Goal: Task Accomplishment & Management: Manage account settings

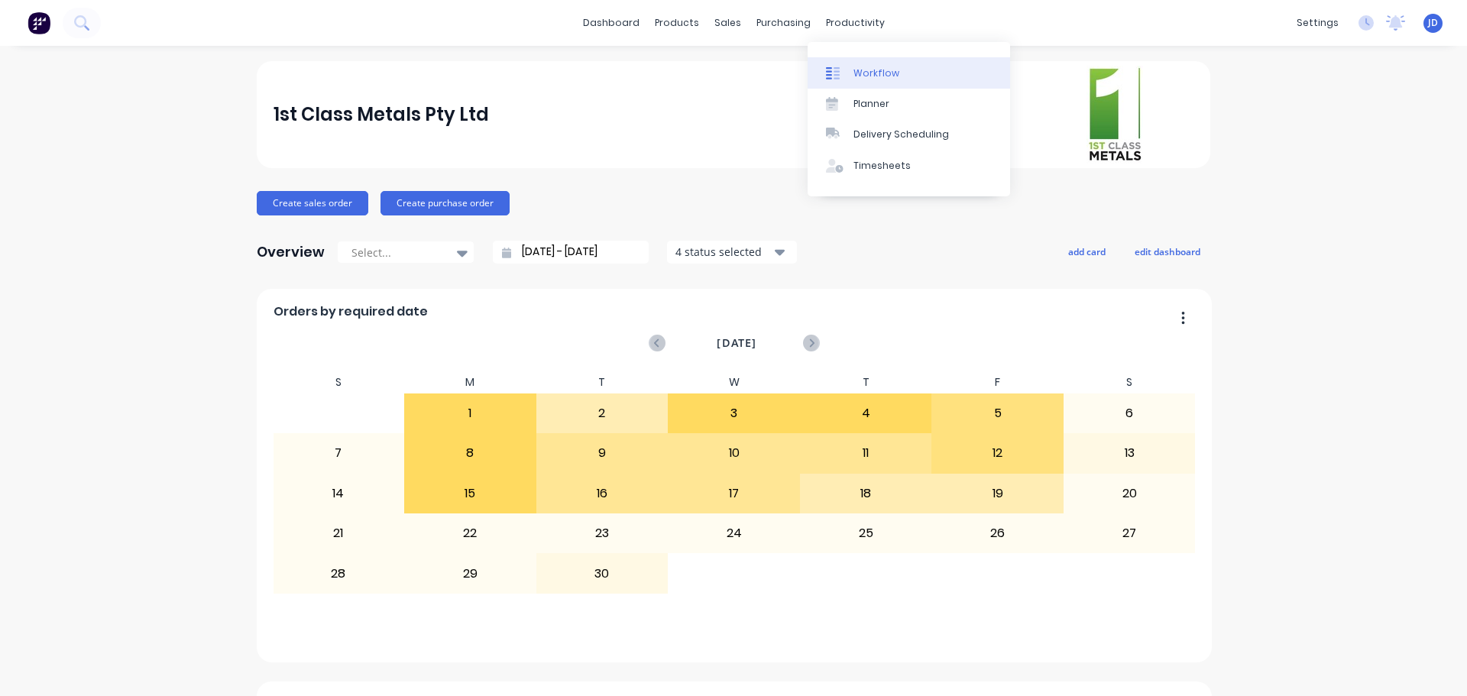
click at [856, 70] on div "Workflow" at bounding box center [876, 73] width 46 height 14
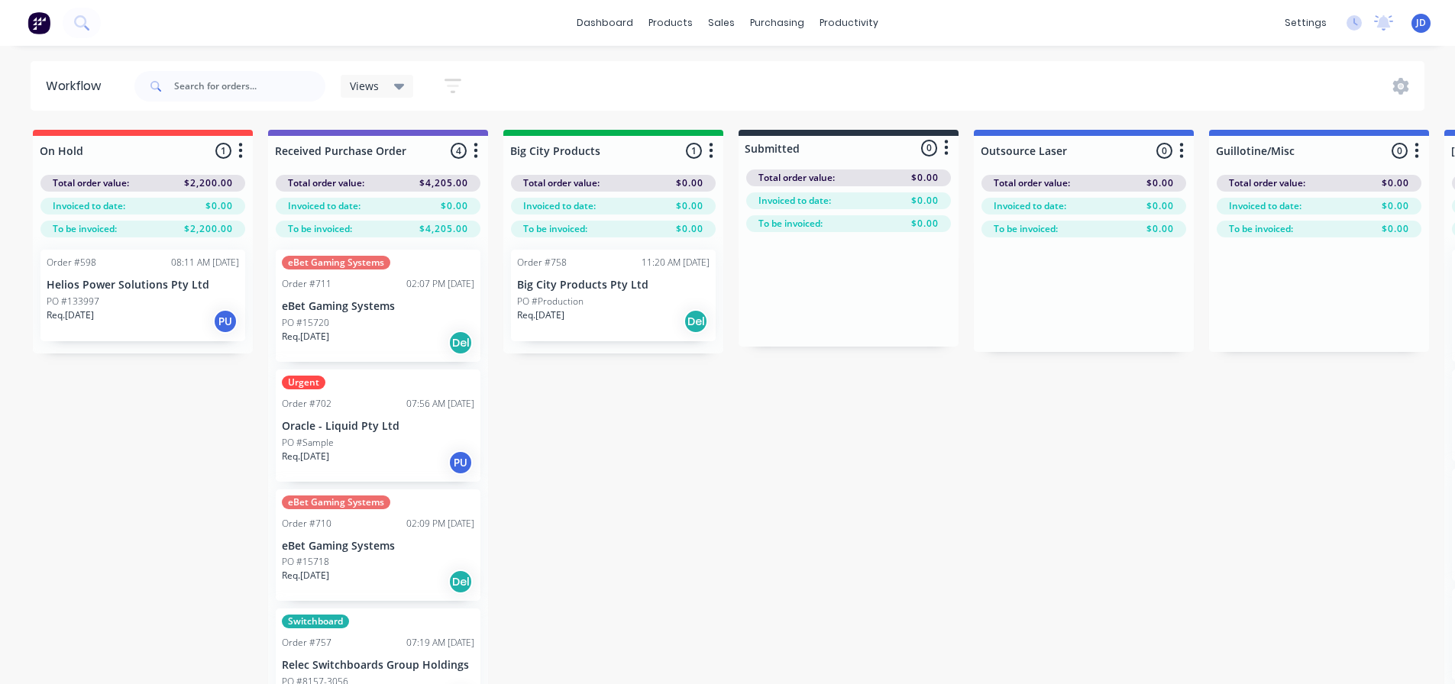
drag, startPoint x: 893, startPoint y: 502, endPoint x: 884, endPoint y: 518, distance: 18.5
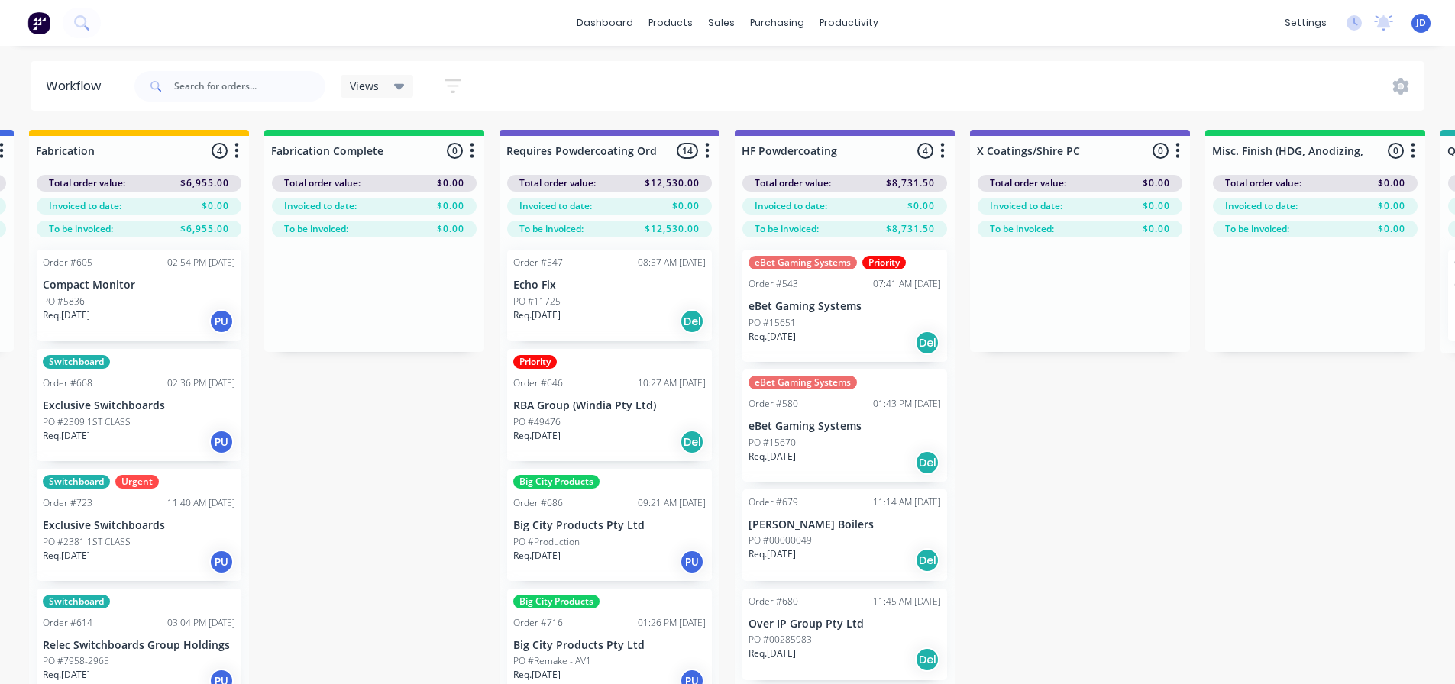
scroll to position [0, 4482]
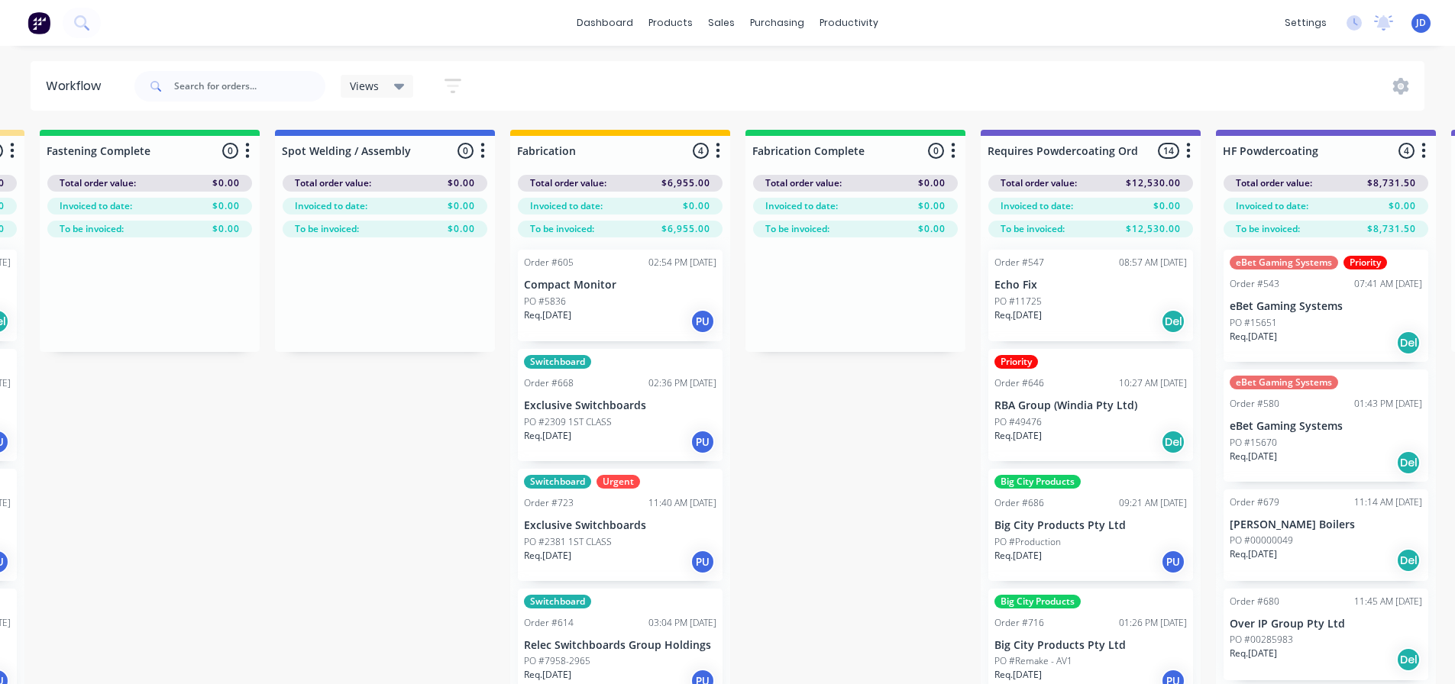
scroll to position [0, 4016]
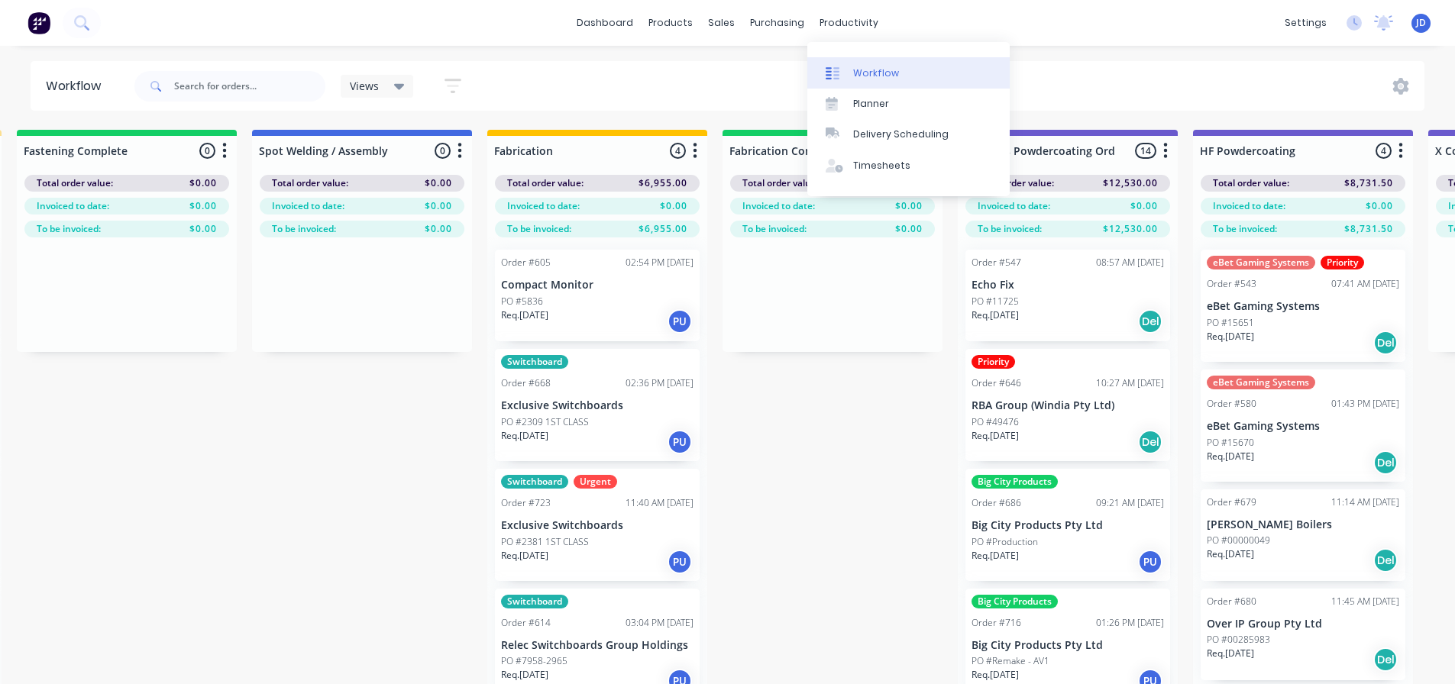
drag, startPoint x: 883, startPoint y: 64, endPoint x: 889, endPoint y: 58, distance: 8.6
click at [884, 64] on link "Workflow" at bounding box center [908, 72] width 202 height 31
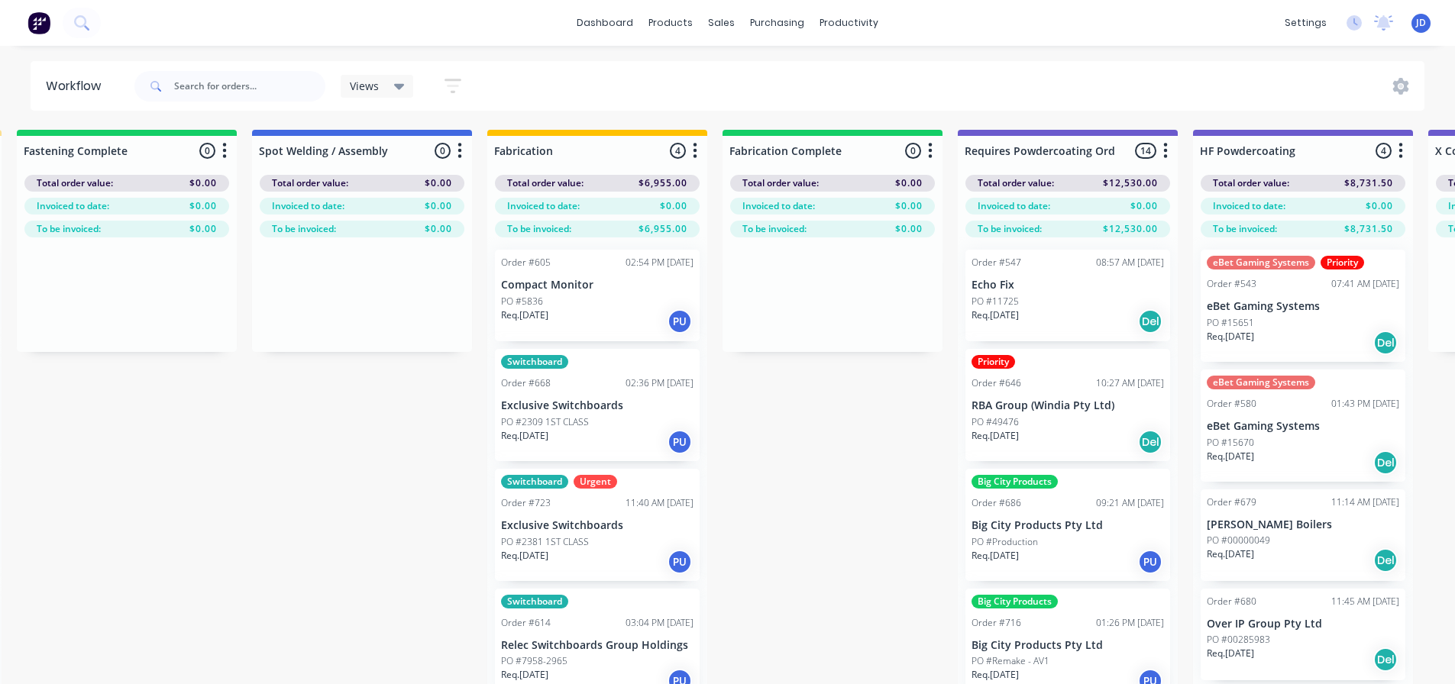
click at [36, 21] on img at bounding box center [39, 22] width 23 height 23
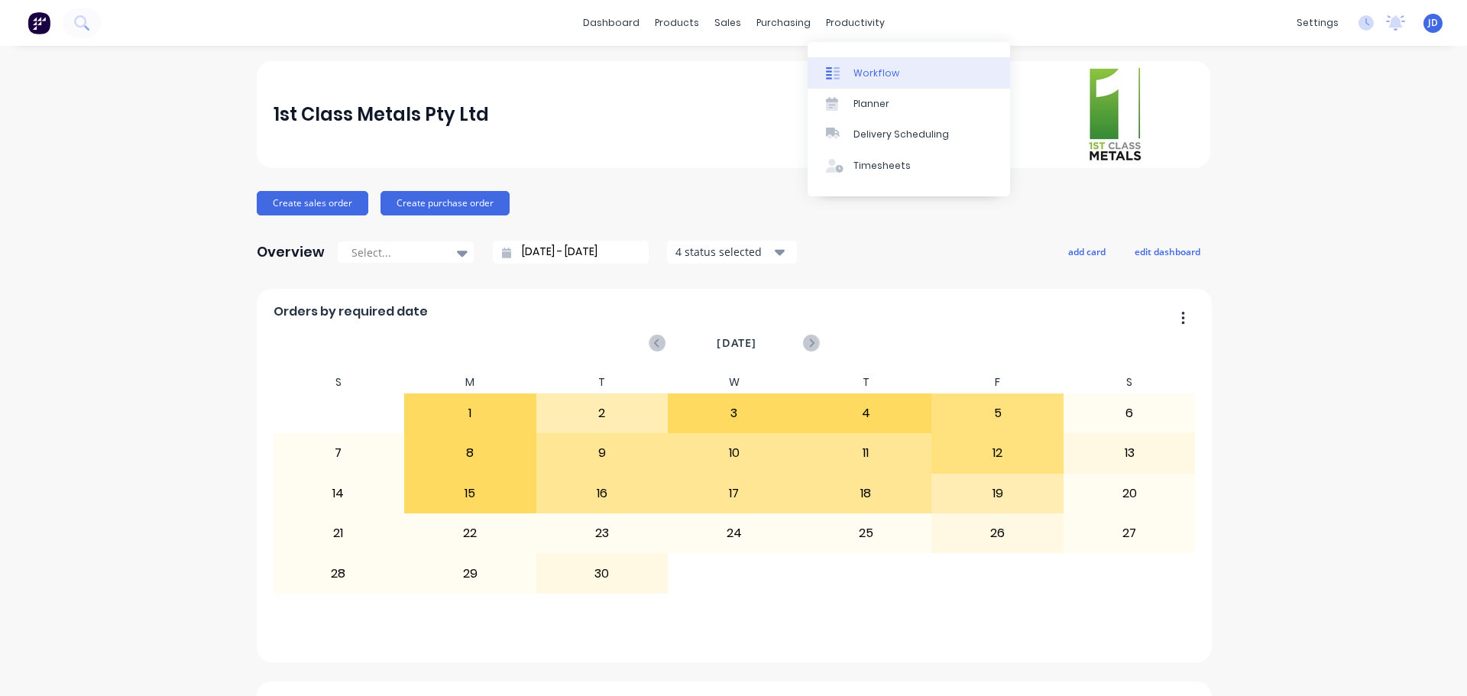
click at [854, 73] on div "Workflow" at bounding box center [876, 73] width 46 height 14
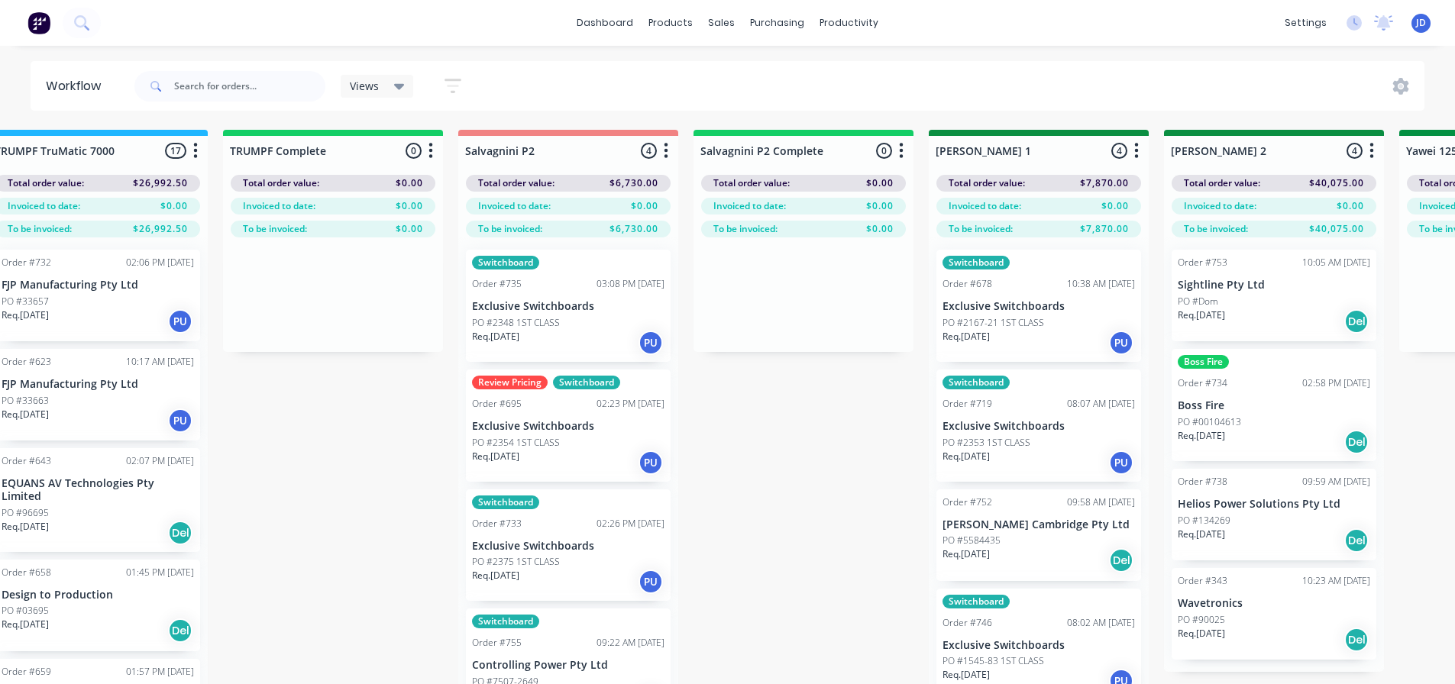
scroll to position [0, 1893]
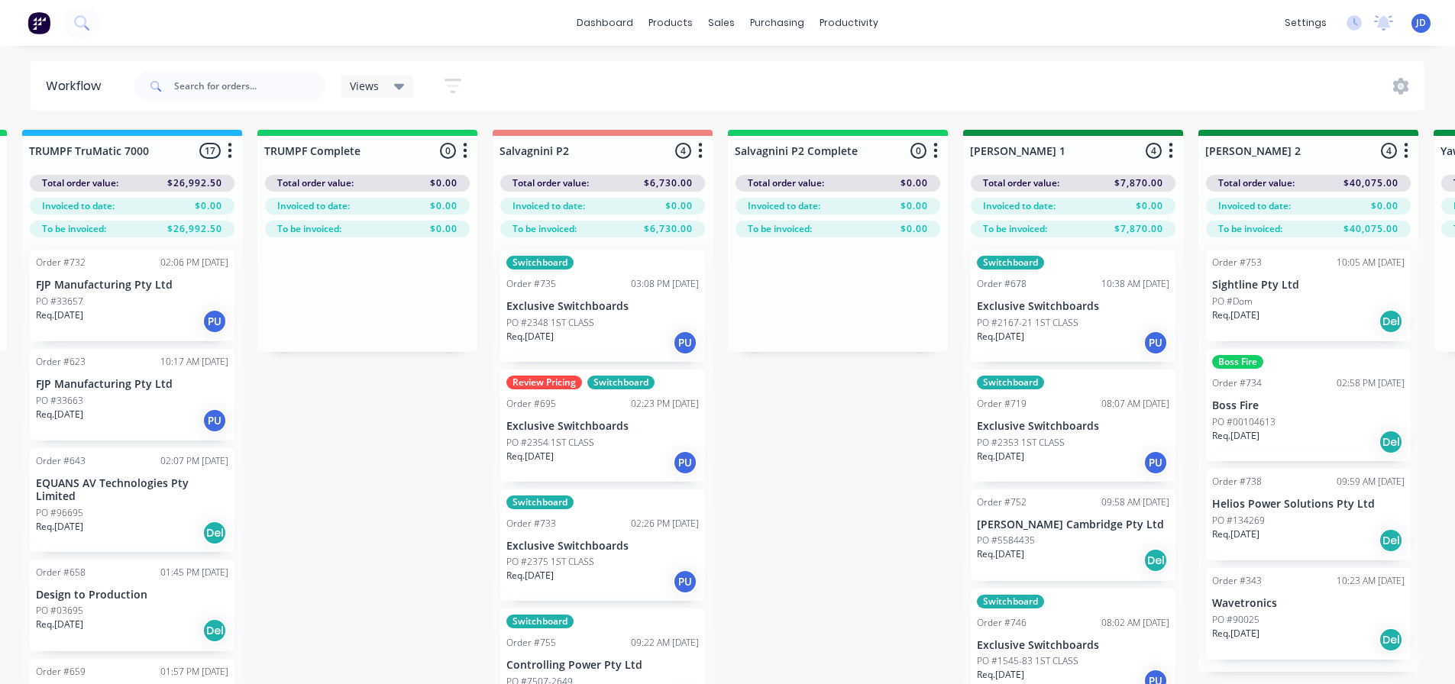
drag, startPoint x: 810, startPoint y: 558, endPoint x: 823, endPoint y: 558, distance: 13.8
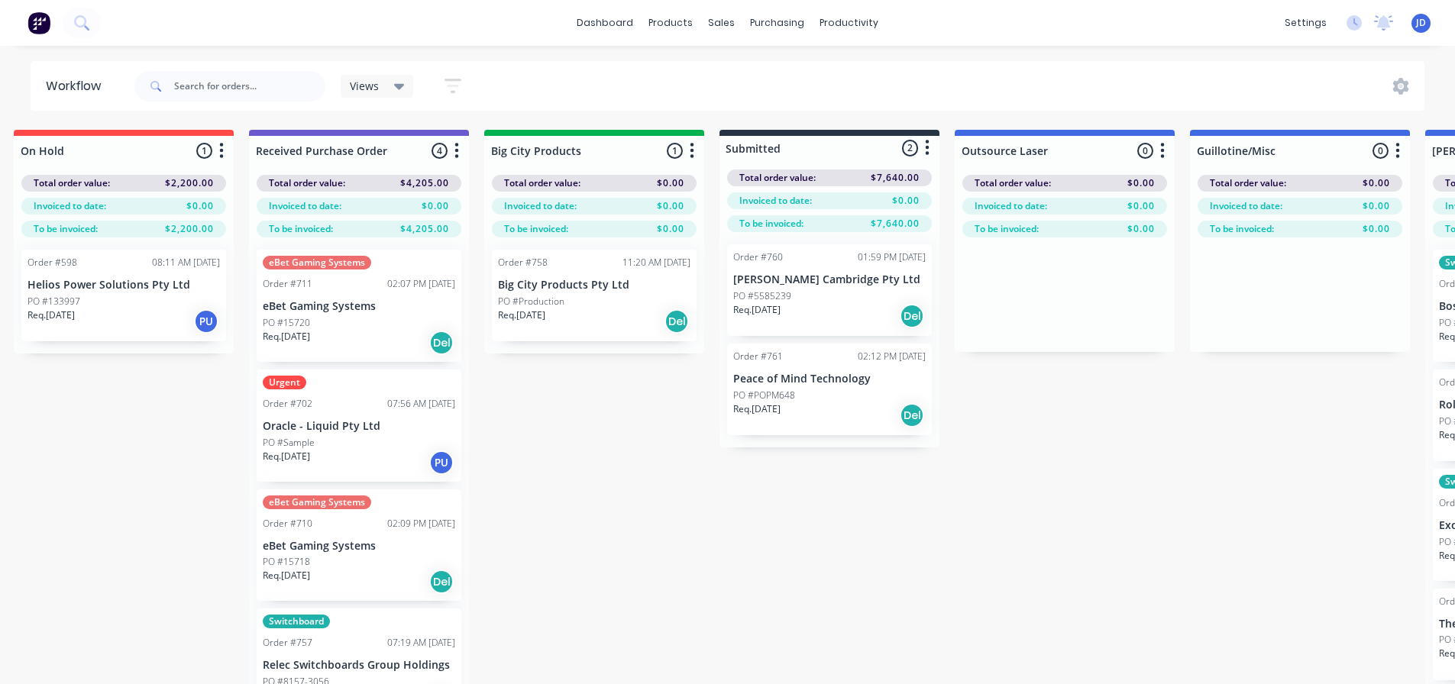
scroll to position [0, 0]
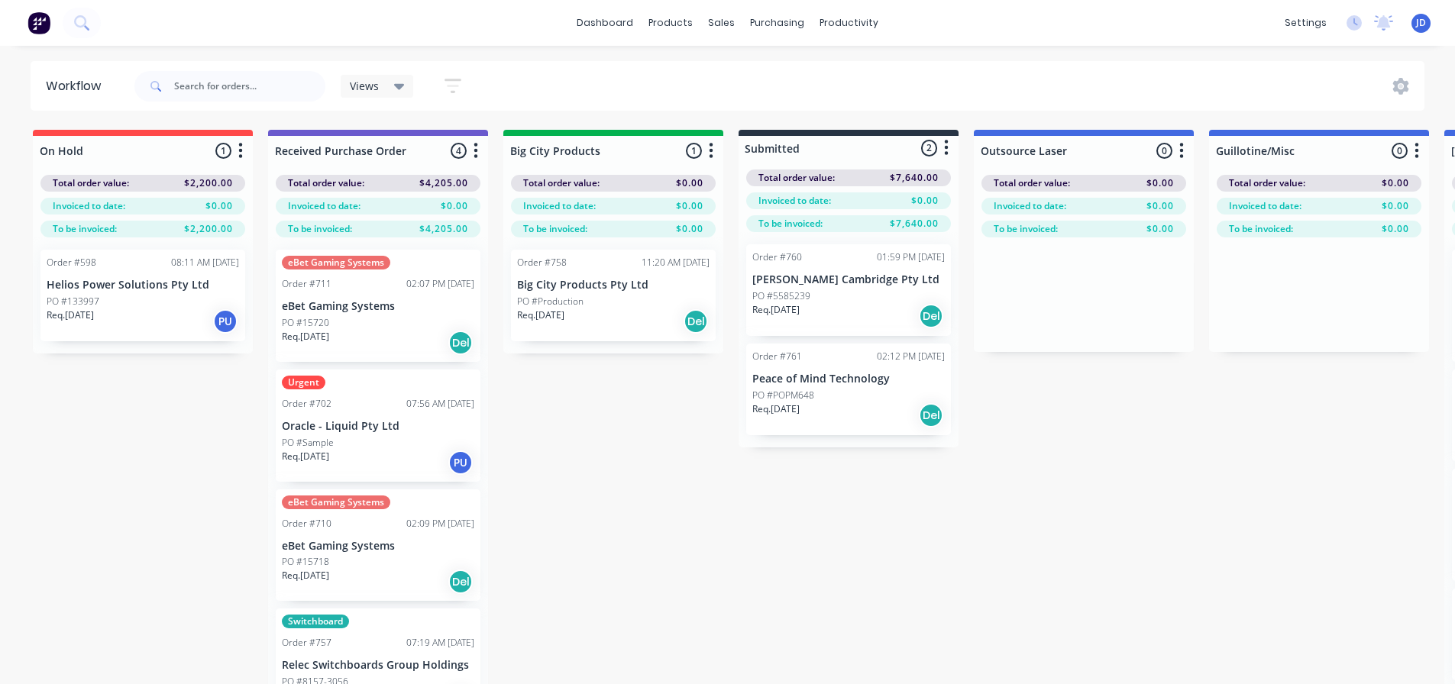
drag, startPoint x: 186, startPoint y: 539, endPoint x: 198, endPoint y: 539, distance: 12.2
